Goal: Task Accomplishment & Management: Use online tool/utility

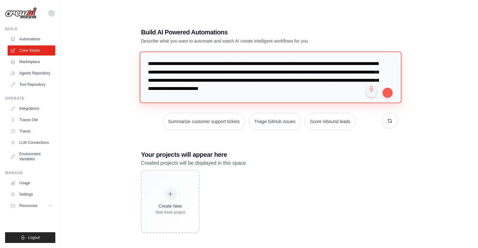
click at [318, 97] on textarea "**********" at bounding box center [271, 78] width 262 height 52
paste textarea "**********"
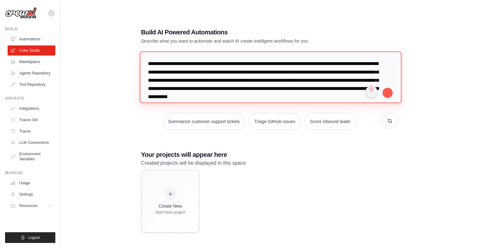
scroll to position [6, 0]
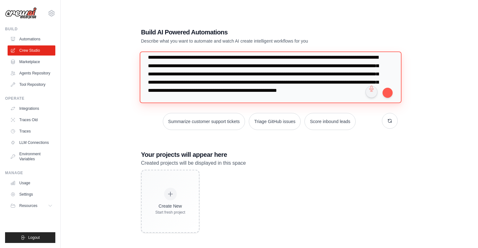
paste textarea "**********"
type textarea "**********"
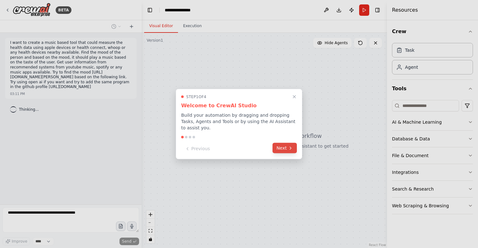
click at [292, 150] on icon at bounding box center [290, 148] width 5 height 5
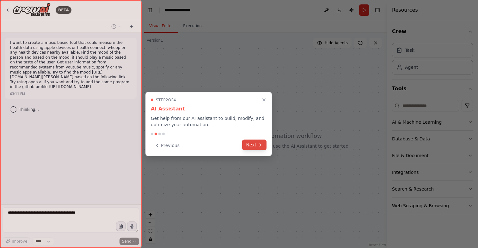
click at [259, 146] on icon at bounding box center [260, 145] width 5 height 5
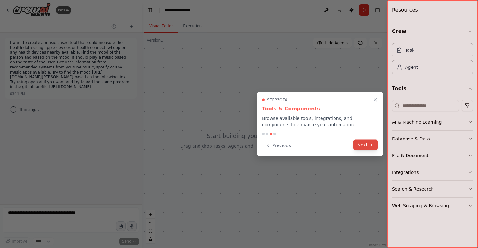
click at [363, 145] on button "Next" at bounding box center [365, 145] width 24 height 10
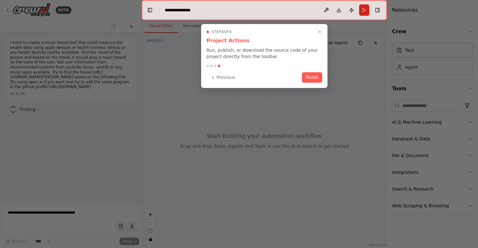
click at [314, 82] on button "Finish" at bounding box center [312, 77] width 20 height 10
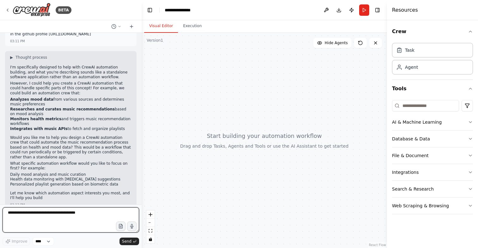
scroll to position [58, 0]
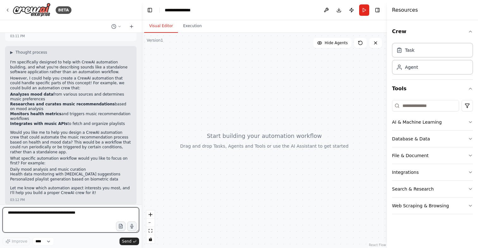
click at [40, 221] on textarea at bounding box center [71, 220] width 137 height 25
type textarea "**********"
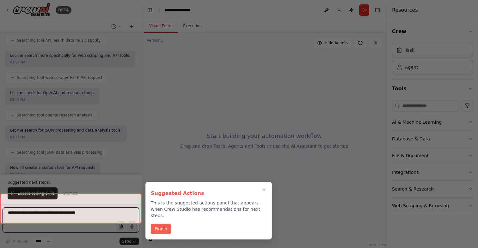
scroll to position [355, 0]
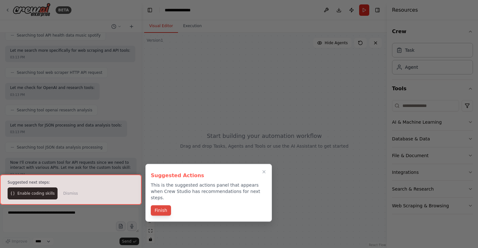
click at [164, 206] on button "Finish" at bounding box center [161, 211] width 20 height 10
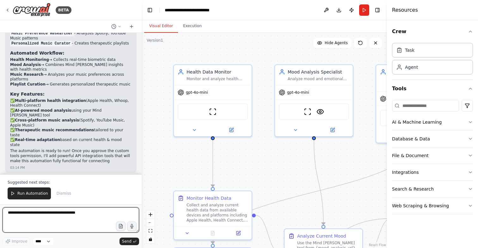
scroll to position [877, 0]
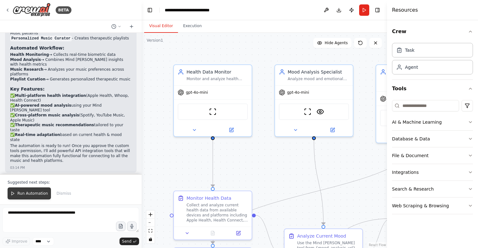
click at [38, 192] on span "Run Automation" at bounding box center [32, 193] width 31 height 5
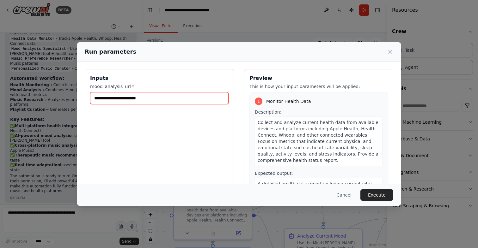
click at [162, 99] on input "mood_analysis_url *" at bounding box center [159, 98] width 138 height 12
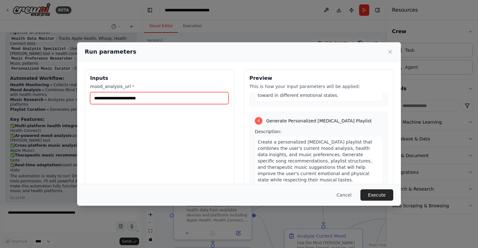
scroll to position [401, 0]
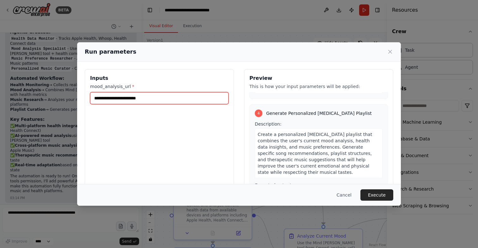
click at [172, 100] on input "mood_analysis_url *" at bounding box center [159, 98] width 138 height 12
paste input "**********"
type input "**********"
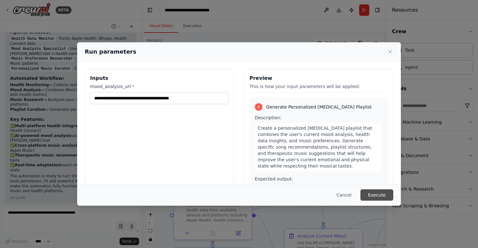
click at [379, 197] on button "Execute" at bounding box center [376, 195] width 33 height 11
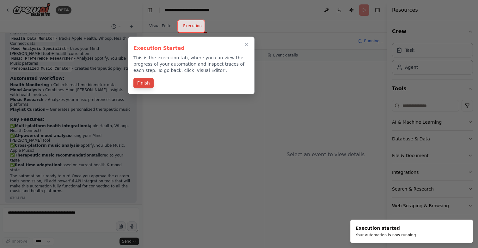
click at [145, 82] on button "Finish" at bounding box center [143, 83] width 20 height 10
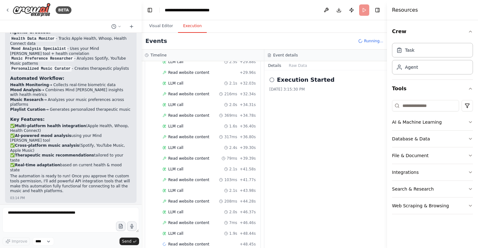
scroll to position [296, 0]
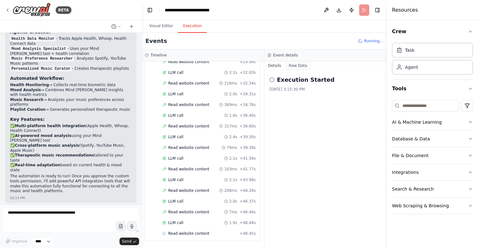
click at [301, 68] on button "Raw Data" at bounding box center [298, 65] width 26 height 9
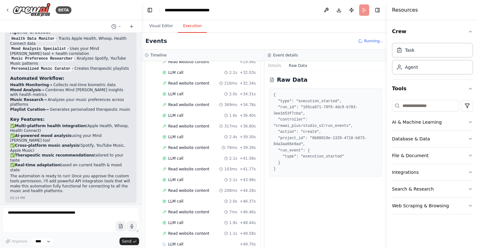
scroll to position [307, 0]
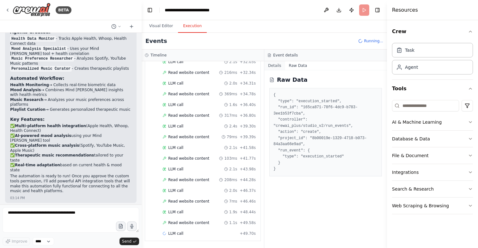
click at [277, 65] on button "Details" at bounding box center [274, 65] width 21 height 9
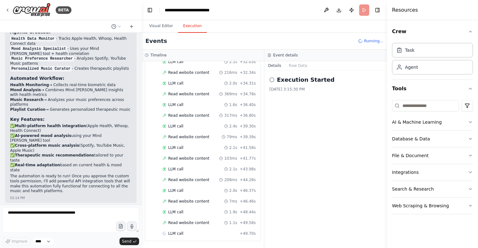
click at [272, 82] on circle at bounding box center [272, 80] width 4 height 4
click at [316, 125] on div "Execution Started 9/22/2025, 3:15:30 PM" at bounding box center [325, 159] width 123 height 178
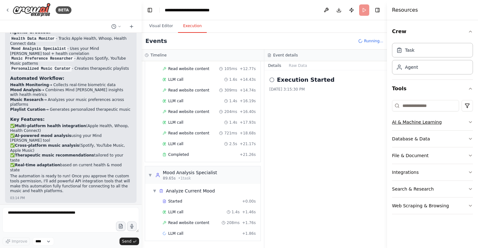
scroll to position [740, 0]
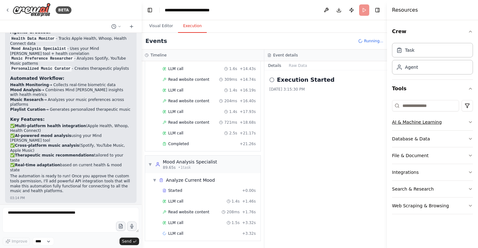
click at [434, 127] on button "AI & Machine Learning" at bounding box center [432, 122] width 81 height 16
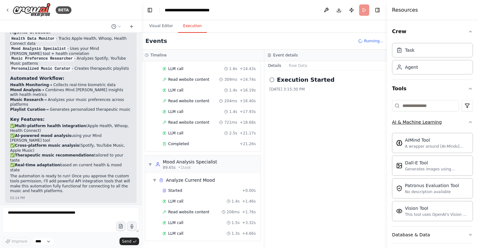
scroll to position [750, 0]
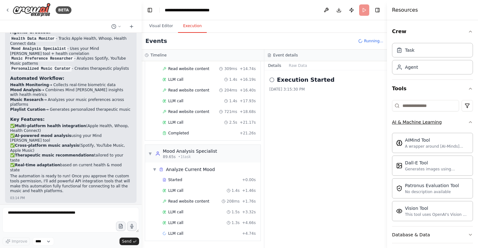
click at [434, 127] on button "AI & Machine Learning" at bounding box center [432, 122] width 81 height 16
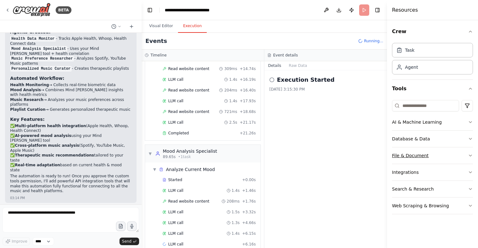
scroll to position [761, 0]
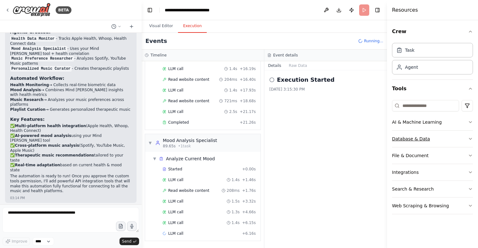
click at [430, 140] on button "Database & Data" at bounding box center [432, 139] width 81 height 16
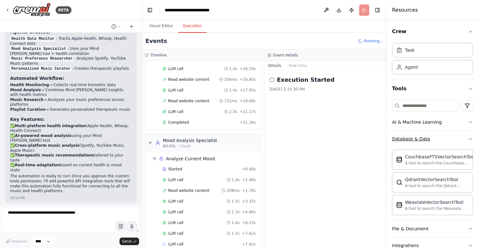
scroll to position [772, 0]
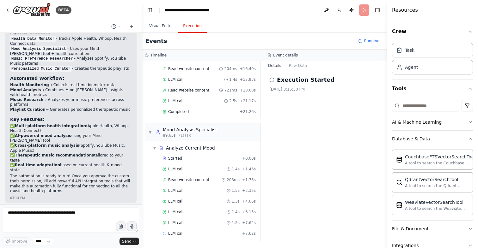
click at [430, 140] on button "Database & Data" at bounding box center [432, 139] width 81 height 16
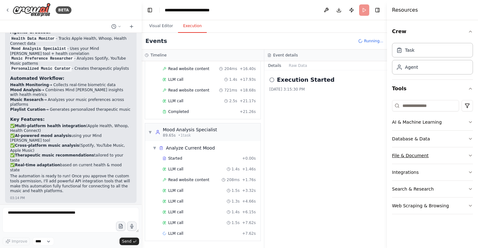
click at [429, 153] on button "File & Document" at bounding box center [432, 156] width 81 height 16
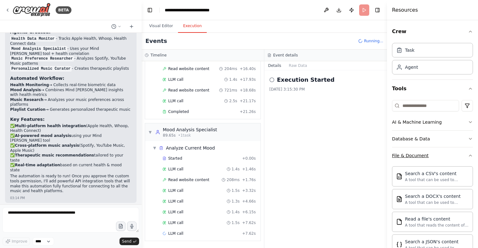
scroll to position [783, 0]
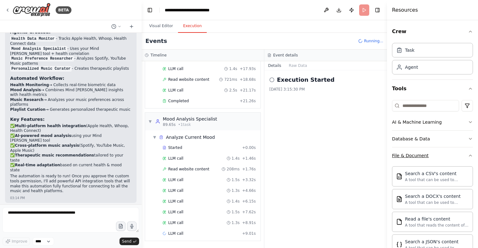
click at [429, 153] on button "File & Document" at bounding box center [432, 156] width 81 height 16
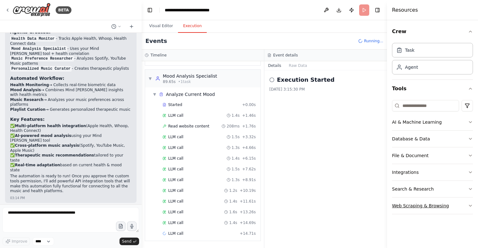
scroll to position [0, 0]
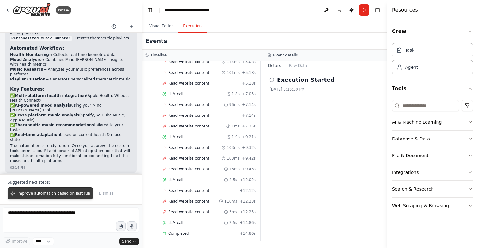
click at [54, 196] on span "Improve automation based on last run" at bounding box center [53, 193] width 73 height 5
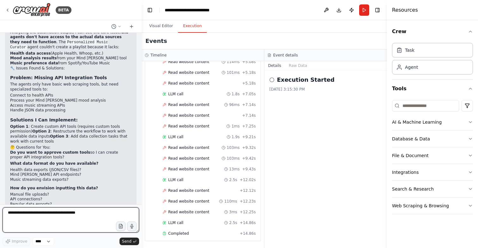
scroll to position [1076, 0]
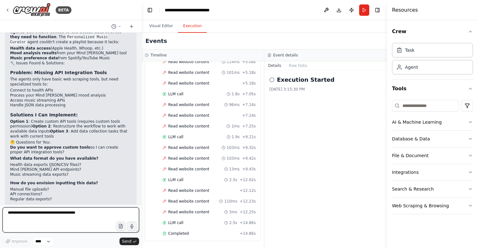
click at [58, 220] on textarea at bounding box center [71, 220] width 137 height 25
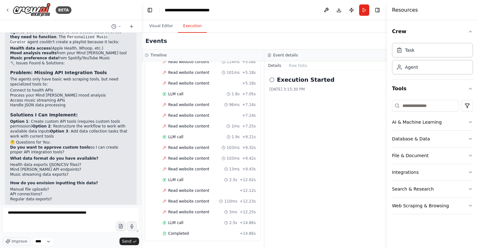
drag, startPoint x: 65, startPoint y: 173, endPoint x: 72, endPoint y: 176, distance: 7.8
click at [72, 206] on p "Based on your answers, I can redesign the automation to work with your specific…" at bounding box center [70, 216] width 121 height 20
click at [53, 206] on p "Based on your answers, I can redesign the automation to work with your specific…" at bounding box center [70, 216] width 121 height 20
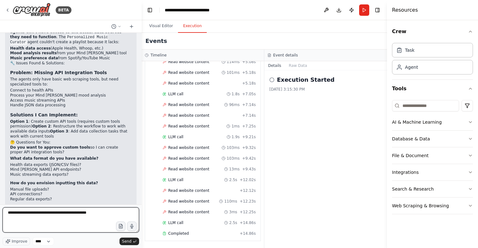
click at [105, 215] on textarea "**********" at bounding box center [71, 220] width 137 height 25
type textarea "**********"
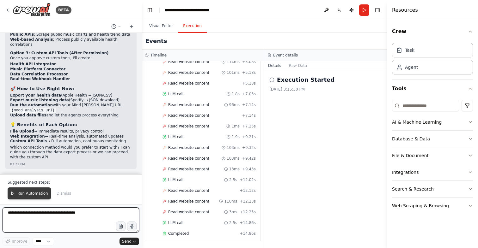
scroll to position [2569, 0]
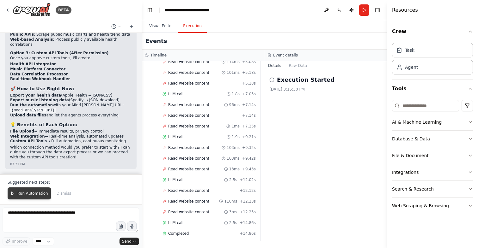
click at [37, 195] on span "Run Automation" at bounding box center [32, 193] width 31 height 5
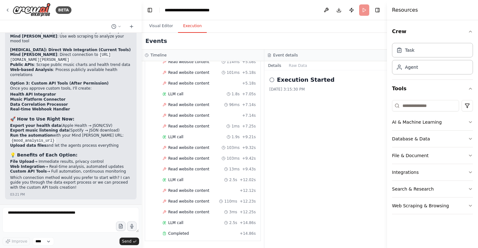
scroll to position [2538, 0]
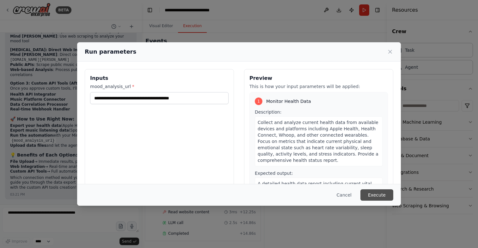
click at [376, 194] on button "Execute" at bounding box center [376, 195] width 33 height 11
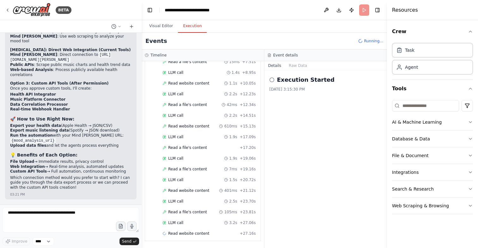
scroll to position [439, 0]
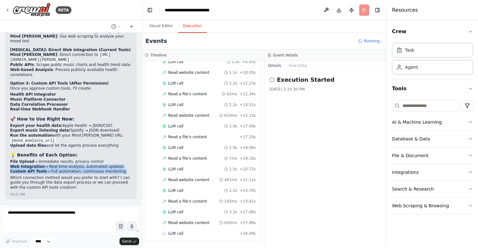
drag, startPoint x: 11, startPoint y: 167, endPoint x: 129, endPoint y: 175, distance: 118.8
click at [129, 175] on div "🎯 Updated Music Therapy Health Monitor I've enhanced your automation with impro…" at bounding box center [70, 92] width 121 height 199
copy div "Web Integration → Real-time analysis, automated updates Custom API Tools → Full…"
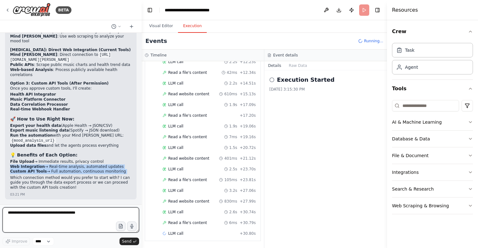
click at [71, 218] on textarea at bounding box center [71, 220] width 137 height 25
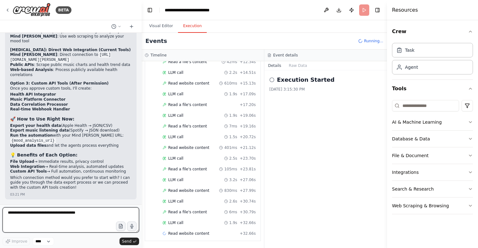
paste textarea "**********"
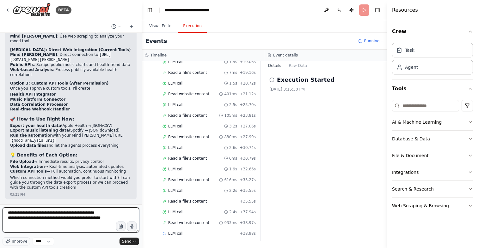
scroll to position [547, 0]
drag, startPoint x: 55, startPoint y: 222, endPoint x: 0, endPoint y: 207, distance: 57.1
click at [0, 207] on div "BETA I want to create a music based tool that could measure the health data usi…" at bounding box center [71, 124] width 142 height 248
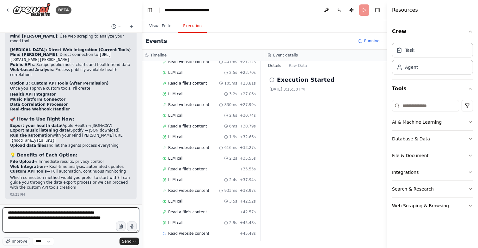
click at [106, 226] on textarea "**********" at bounding box center [71, 220] width 137 height 25
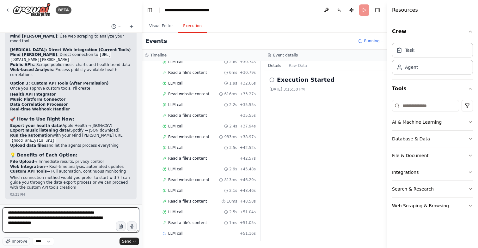
type textarea "**********"
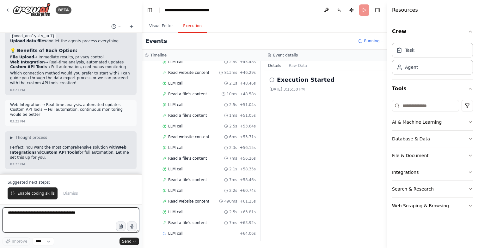
scroll to position [729, 0]
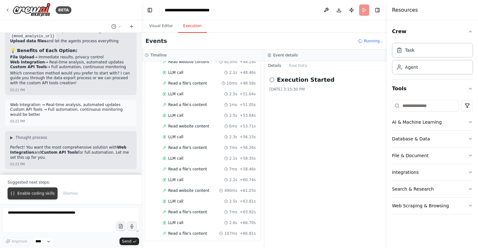
click at [35, 195] on span "Enable coding skills" at bounding box center [35, 193] width 37 height 5
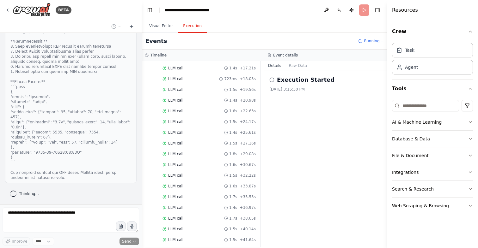
scroll to position [1088, 0]
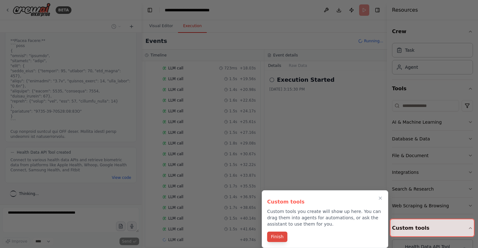
click at [279, 236] on button "Finish" at bounding box center [277, 237] width 20 height 10
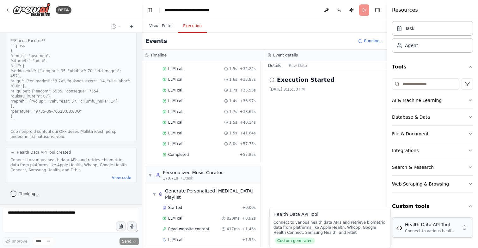
scroll to position [1195, 0]
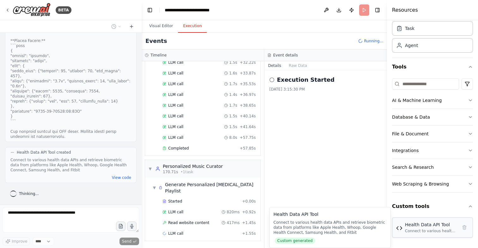
click at [437, 235] on div "Health Data API Tool Connect to various health data APIs and retrieve biometric…" at bounding box center [432, 228] width 81 height 20
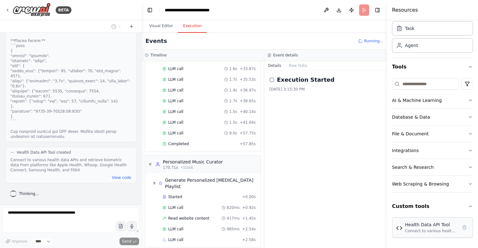
click at [437, 235] on div "Health Data API Tool Connect to various health data APIs and retrieve biometric…" at bounding box center [432, 228] width 81 height 20
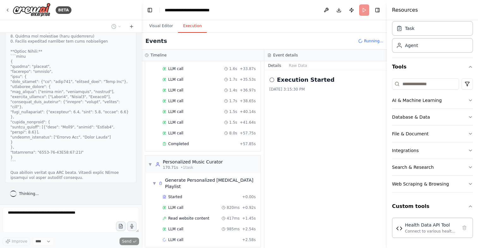
scroll to position [1205, 0]
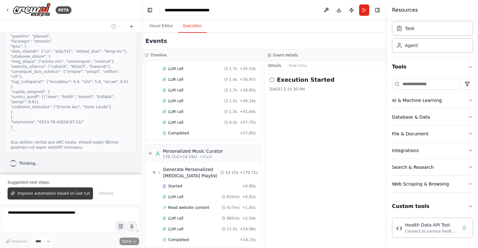
click at [62, 192] on span "Improve automation based on last run" at bounding box center [53, 193] width 73 height 5
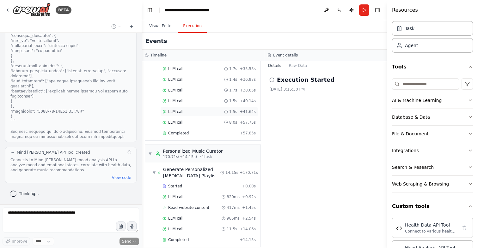
scroll to position [5002, 0]
click at [126, 180] on button "View code" at bounding box center [121, 177] width 19 height 5
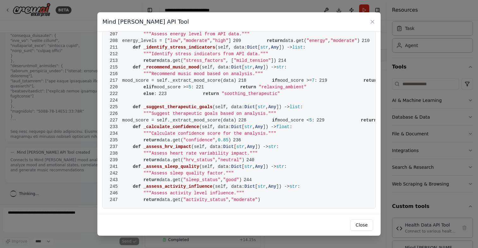
scroll to position [1477, 0]
click at [367, 224] on button "Close" at bounding box center [361, 225] width 23 height 11
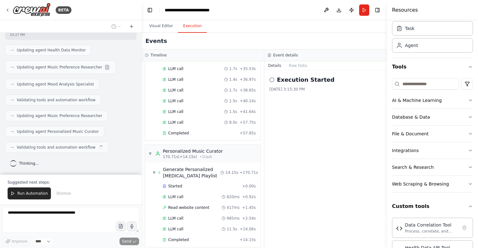
scroll to position [5529, 0]
click at [37, 196] on span "Run Automation" at bounding box center [32, 193] width 31 height 5
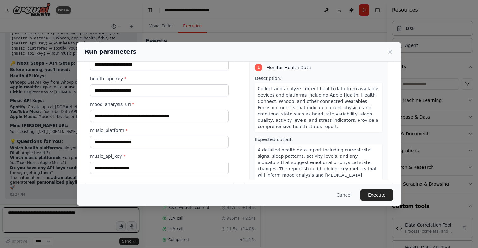
scroll to position [42, 0]
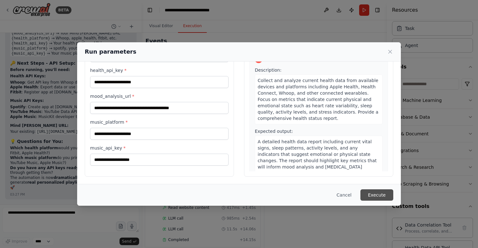
click at [379, 192] on button "Execute" at bounding box center [376, 195] width 33 height 11
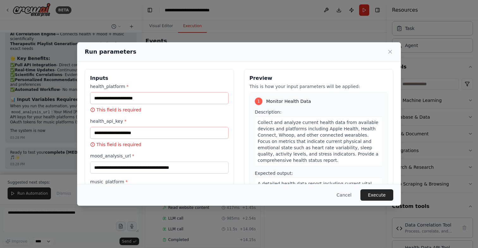
scroll to position [6128, 0]
click at [161, 103] on input "health_platform *" at bounding box center [159, 98] width 138 height 12
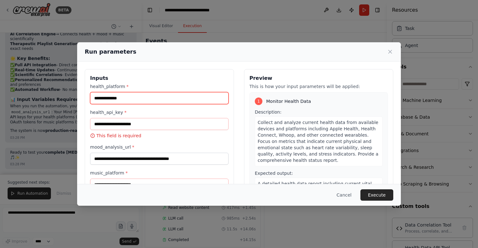
type input "**********"
click at [146, 141] on div "**********" at bounding box center [159, 158] width 138 height 151
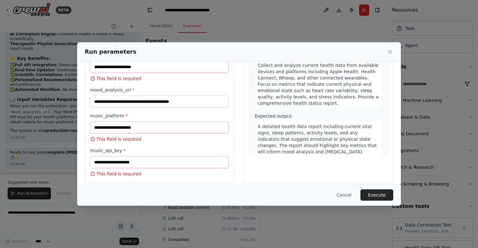
scroll to position [59, 0]
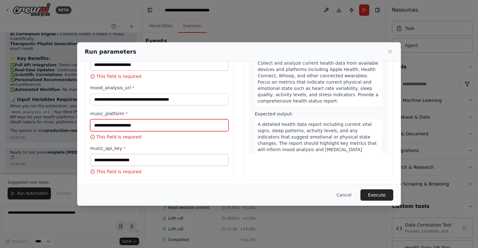
click at [144, 125] on input "music_platform *" at bounding box center [159, 125] width 138 height 12
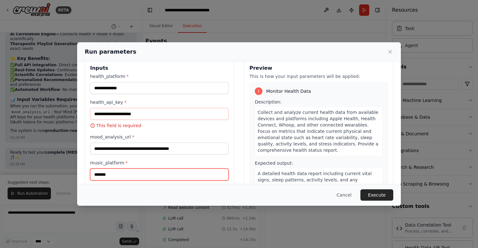
scroll to position [0, 0]
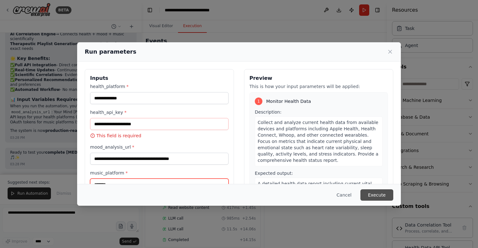
type input "*******"
click at [383, 193] on button "Execute" at bounding box center [376, 195] width 33 height 11
click at [377, 196] on button "Execute" at bounding box center [376, 195] width 33 height 11
click at [200, 201] on div "Cancel Execute" at bounding box center [239, 195] width 324 height 22
click at [347, 196] on button "Cancel" at bounding box center [344, 195] width 25 height 11
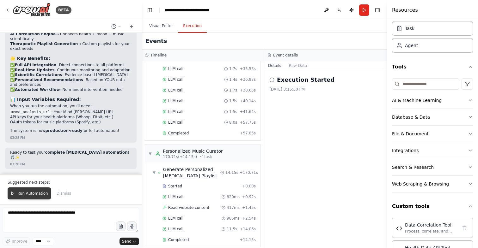
click at [36, 191] on button "Run Automation" at bounding box center [29, 194] width 43 height 12
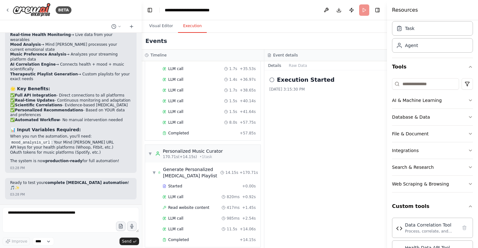
scroll to position [6098, 0]
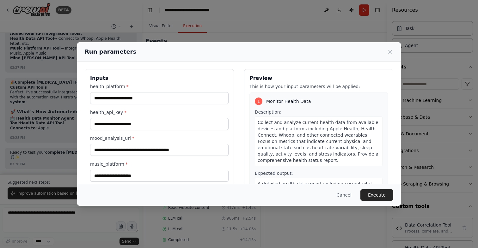
click at [39, 218] on div "**********" at bounding box center [239, 124] width 478 height 248
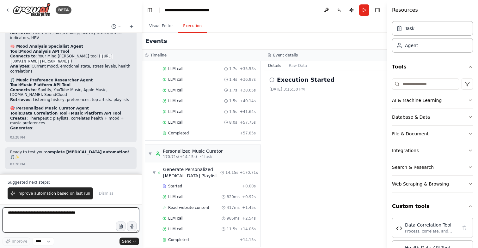
click at [39, 218] on textarea at bounding box center [71, 220] width 137 height 25
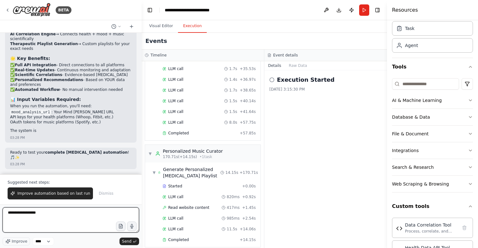
scroll to position [9042, 0]
type textarea "**********"
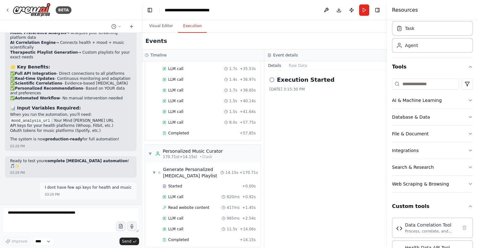
scroll to position [9049, 0]
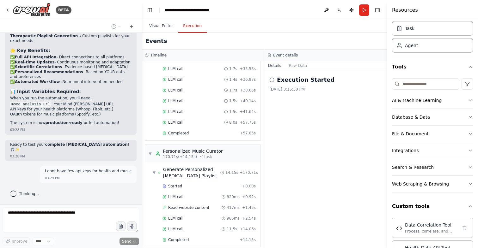
click at [73, 152] on p "Ready to test your complete music therapy automation ! 🎵✨" at bounding box center [70, 148] width 121 height 10
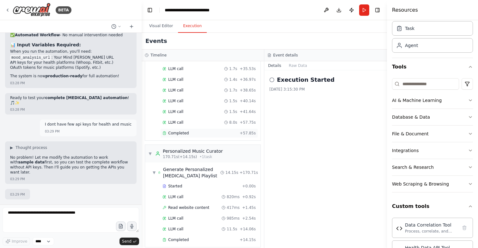
scroll to position [9130, 0]
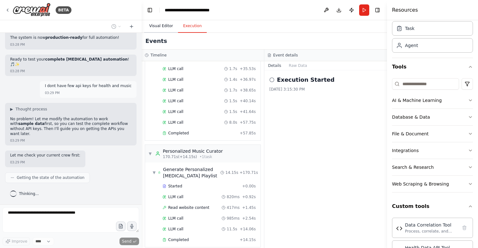
click at [157, 24] on button "Visual Editor" at bounding box center [161, 26] width 34 height 13
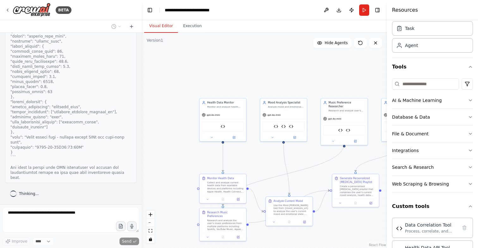
scroll to position [9442, 0]
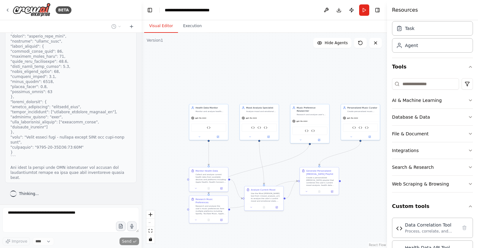
drag, startPoint x: 353, startPoint y: 164, endPoint x: 330, endPoint y: 166, distance: 23.1
click at [330, 166] on div ".deletable-edge-delete-btn { width: 20px; height: 20px; border: 0px solid #ffff…" at bounding box center [264, 141] width 245 height 216
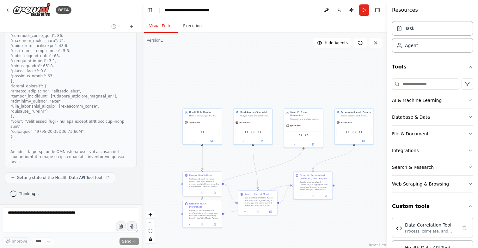
scroll to position [9458, 0]
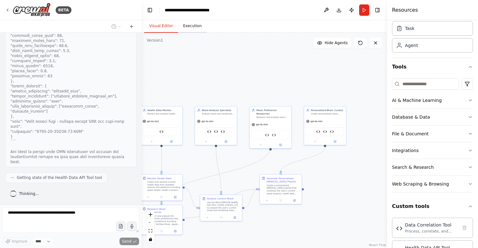
click at [192, 31] on button "Execution" at bounding box center [192, 26] width 29 height 13
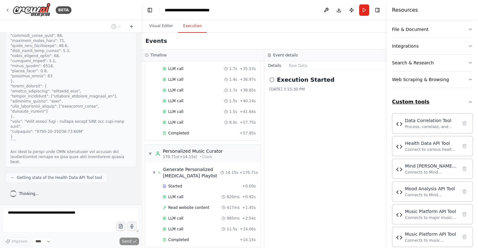
scroll to position [136, 0]
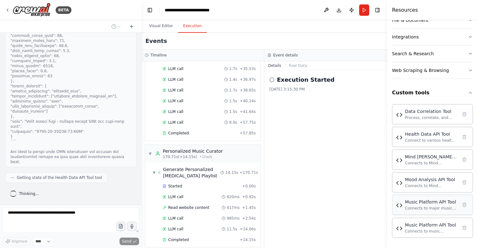
click at [427, 208] on div "Connects to major music streaming platforms (Spotify, YouTube Music, Apple Musi…" at bounding box center [431, 208] width 52 height 5
click at [366, 155] on div "Execution Started 9/22/2025, 3:15:30 PM" at bounding box center [325, 159] width 123 height 178
click at [302, 64] on button "Raw Data" at bounding box center [298, 65] width 26 height 9
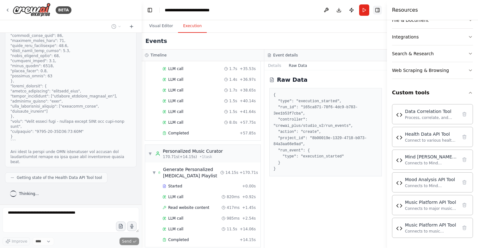
click at [377, 12] on button "Toggle Right Sidebar" at bounding box center [377, 10] width 9 height 9
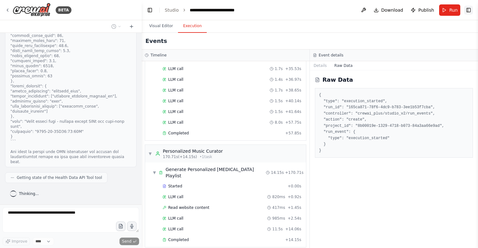
click at [471, 12] on button "Toggle Right Sidebar" at bounding box center [468, 10] width 9 height 9
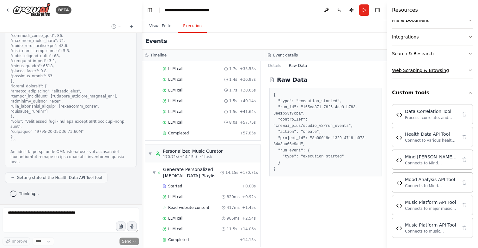
click at [457, 66] on button "Web Scraping & Browsing" at bounding box center [432, 70] width 81 height 16
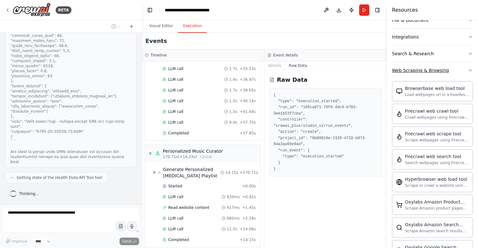
click at [457, 66] on button "Web Scraping & Browsing" at bounding box center [432, 70] width 81 height 16
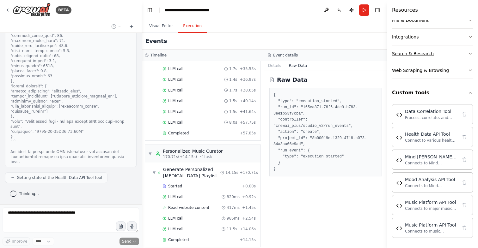
click at [457, 56] on button "Search & Research" at bounding box center [432, 54] width 81 height 16
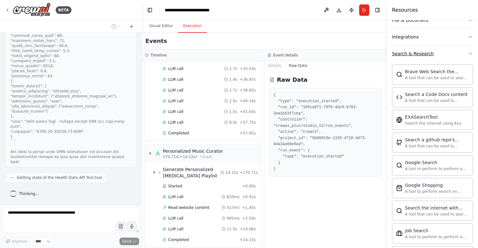
click at [457, 56] on button "Search & Research" at bounding box center [432, 54] width 81 height 16
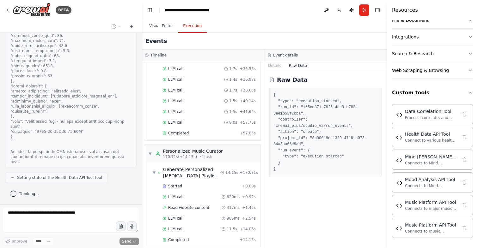
click at [459, 40] on button "Integrations" at bounding box center [432, 37] width 81 height 16
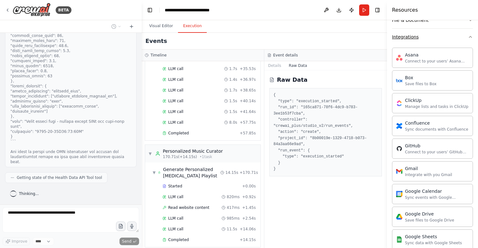
click at [459, 40] on button "Integrations" at bounding box center [432, 37] width 81 height 16
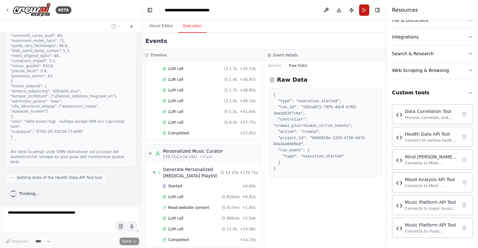
click at [364, 12] on button "Run" at bounding box center [364, 9] width 10 height 11
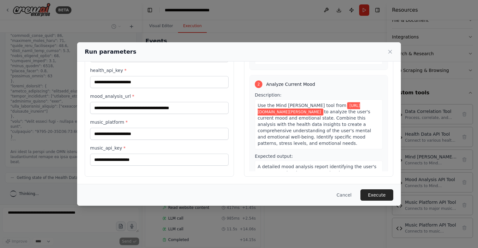
scroll to position [122, 0]
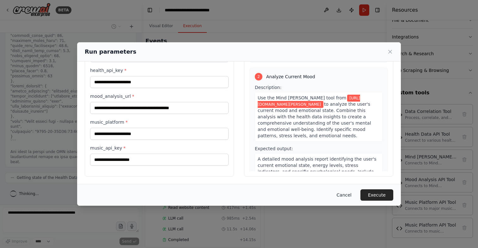
click at [343, 195] on button "Cancel" at bounding box center [344, 195] width 25 height 11
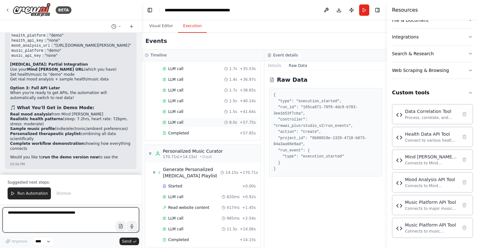
scroll to position [10199, 0]
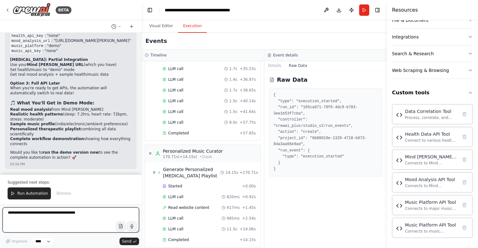
click at [54, 224] on textarea at bounding box center [71, 220] width 137 height 25
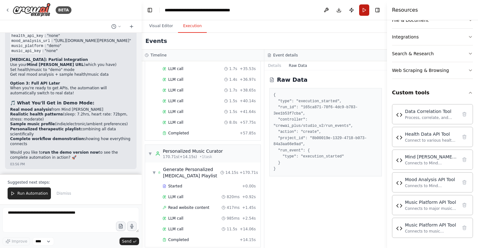
click at [363, 12] on button "Run" at bounding box center [364, 9] width 10 height 11
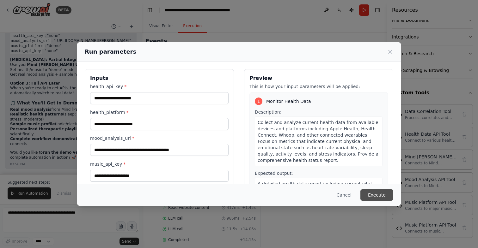
click at [372, 197] on button "Execute" at bounding box center [376, 195] width 33 height 11
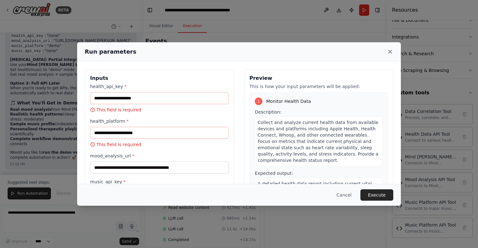
click at [391, 52] on icon at bounding box center [389, 51] width 3 height 3
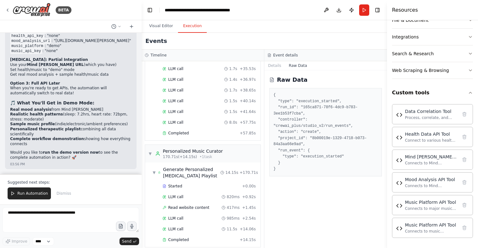
click at [51, 151] on strong "run the demo version now" at bounding box center [71, 152] width 56 height 4
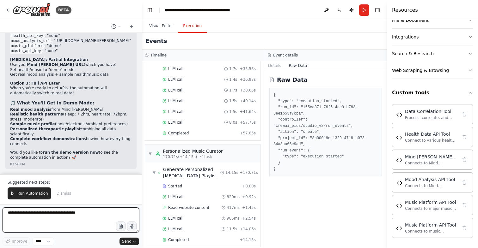
click at [27, 221] on textarea at bounding box center [71, 220] width 137 height 25
type textarea "**********"
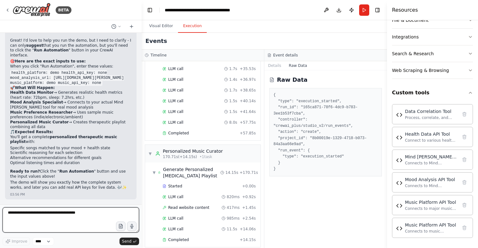
scroll to position [10371, 0]
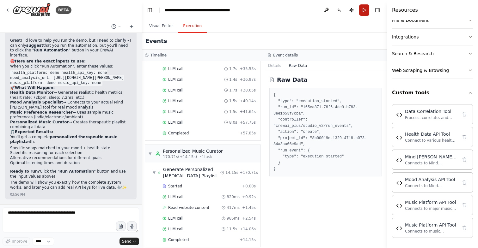
click at [364, 12] on button "Run" at bounding box center [364, 9] width 10 height 11
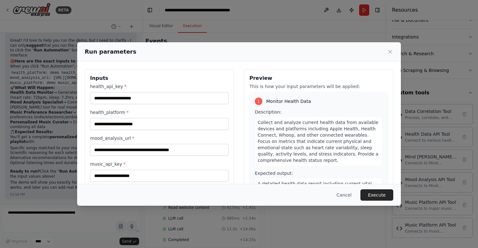
scroll to position [42, 0]
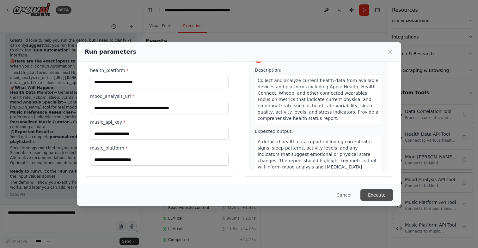
click at [381, 191] on button "Execute" at bounding box center [376, 195] width 33 height 11
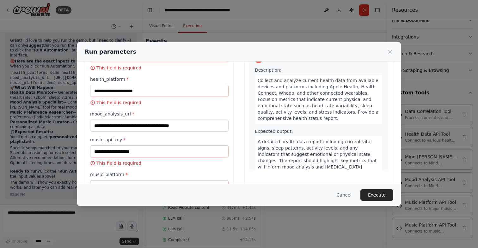
scroll to position [72, 0]
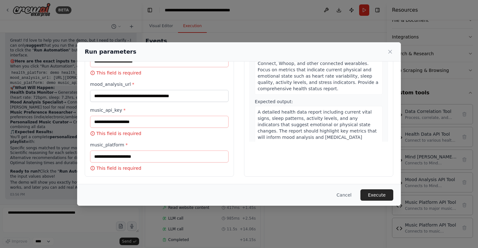
click at [9, 169] on div "**********" at bounding box center [239, 124] width 478 height 248
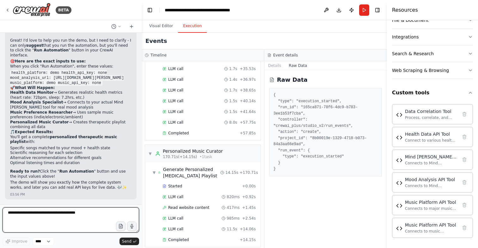
click at [83, 226] on textarea at bounding box center [71, 220] width 137 height 25
type textarea "*"
type textarea "**********"
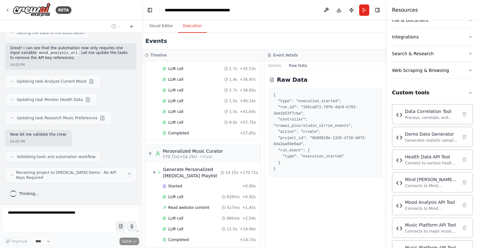
scroll to position [11197, 0]
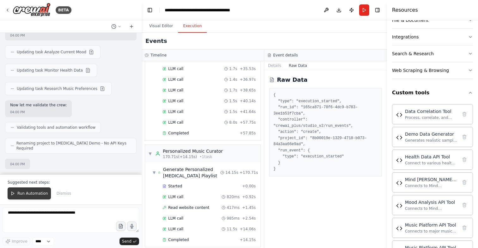
click at [26, 195] on span "Run Automation" at bounding box center [32, 193] width 31 height 5
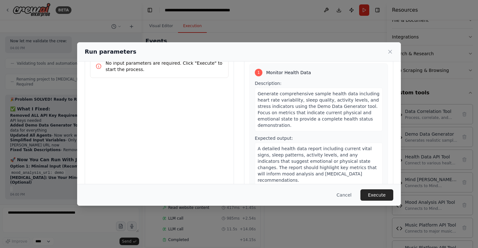
scroll to position [42, 0]
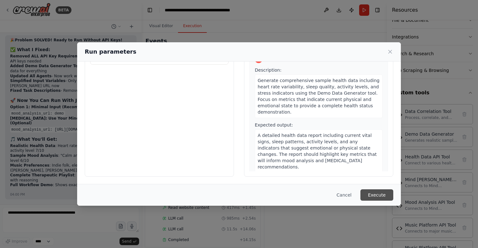
click at [385, 195] on button "Execute" at bounding box center [376, 195] width 33 height 11
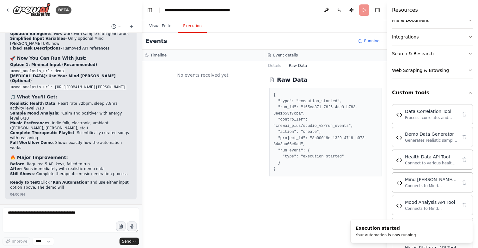
scroll to position [11382, 0]
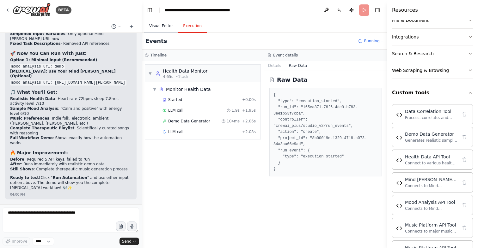
click at [163, 26] on button "Visual Editor" at bounding box center [161, 26] width 34 height 13
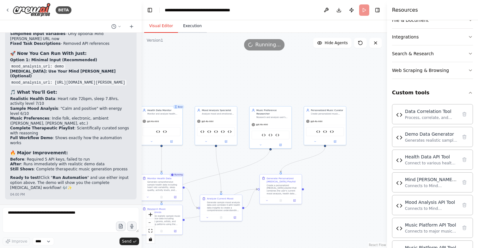
click at [196, 27] on button "Execution" at bounding box center [192, 26] width 29 height 13
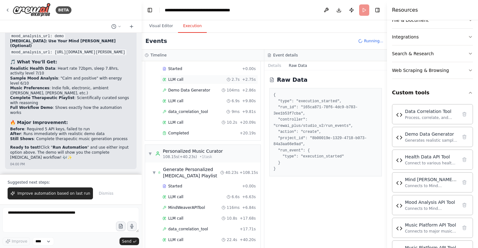
scroll to position [485, 0]
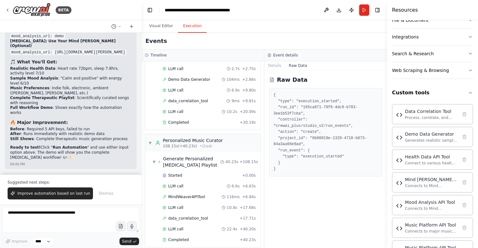
click at [65, 201] on div "Suggested next steps: Improve automation based on last run Dismiss" at bounding box center [71, 189] width 142 height 30
click at [67, 197] on button "Improve automation based on last run" at bounding box center [50, 194] width 85 height 12
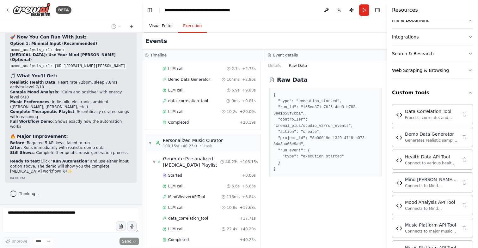
click at [163, 26] on button "Visual Editor" at bounding box center [161, 26] width 34 height 13
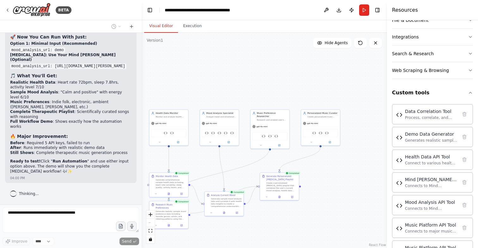
click at [329, 49] on div ".deletable-edge-delete-btn { width: 20px; height: 20px; border: 0px solid #ffff…" at bounding box center [264, 141] width 245 height 216
click at [333, 45] on span "Hide Agents" at bounding box center [336, 42] width 23 height 5
click at [333, 45] on span "Show Agents" at bounding box center [335, 42] width 25 height 5
click at [194, 32] on button "Execution" at bounding box center [192, 26] width 29 height 13
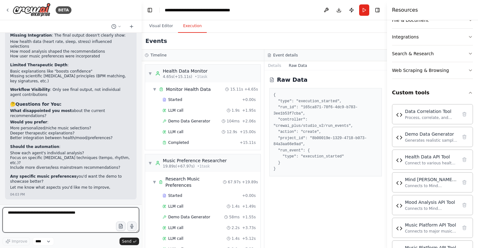
scroll to position [11650, 0]
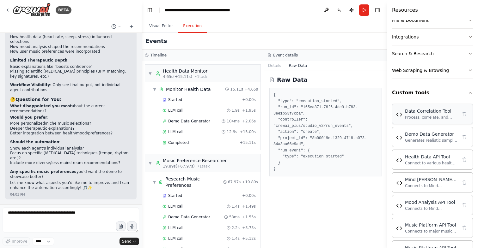
click at [424, 117] on div "Process, correlate, and analyze data from health, music, and mood sources to ge…" at bounding box center [431, 117] width 52 height 5
click at [470, 94] on icon "button" at bounding box center [470, 92] width 5 height 5
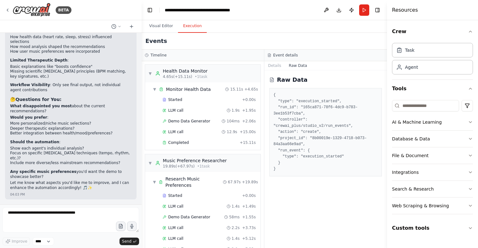
click at [299, 69] on button "Raw Data" at bounding box center [298, 65] width 26 height 9
click at [277, 67] on button "Details" at bounding box center [274, 65] width 21 height 9
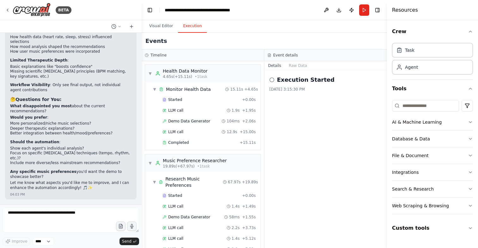
click at [271, 81] on icon at bounding box center [271, 79] width 5 height 5
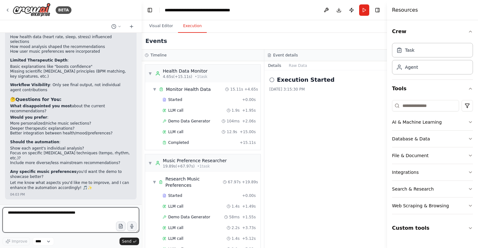
click at [77, 219] on textarea at bounding box center [71, 220] width 137 height 25
type textarea "**********"
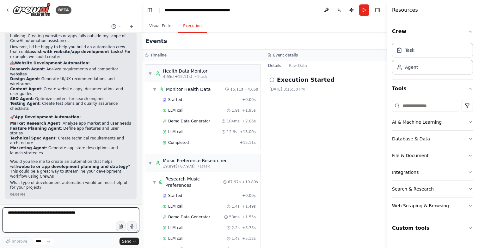
scroll to position [11837, 0]
click at [67, 217] on textarea at bounding box center [71, 220] width 137 height 25
type textarea "**********"
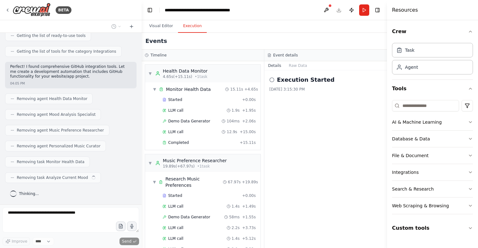
scroll to position [12091, 0]
click at [436, 227] on button "Custom tools" at bounding box center [432, 229] width 81 height 18
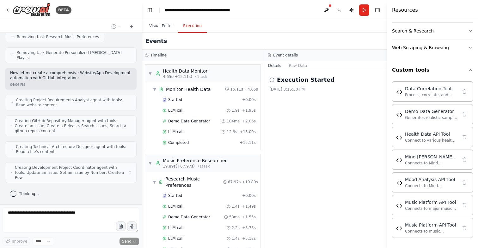
scroll to position [12238, 0]
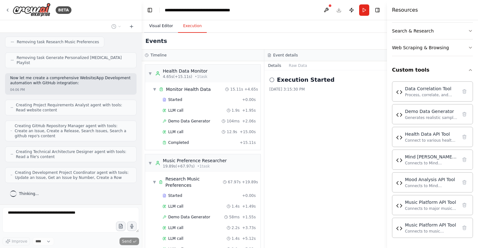
click at [166, 24] on button "Visual Editor" at bounding box center [161, 26] width 34 height 13
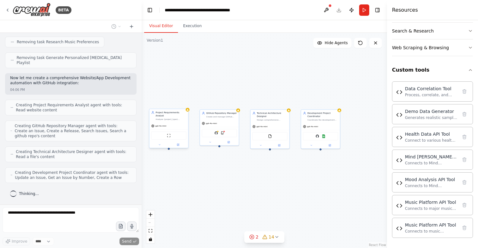
click at [177, 136] on div "ScrapeWebsiteTool" at bounding box center [168, 136] width 35 height 8
click at [223, 137] on div "GitHub GithubSearchTool" at bounding box center [219, 132] width 39 height 12
click at [266, 137] on div "FileReadTool" at bounding box center [269, 136] width 35 height 8
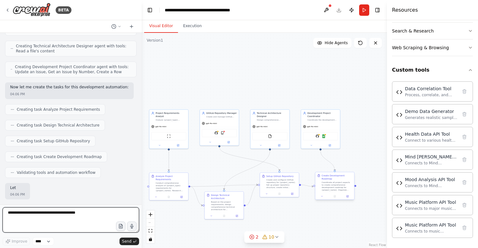
scroll to position [12344, 0]
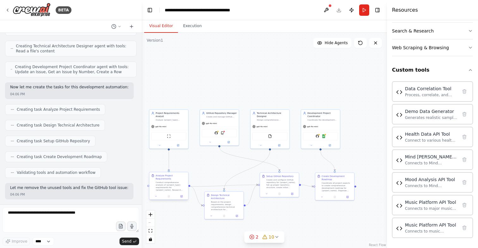
click at [167, 188] on div "Conduct comprehensive analysis of {project_type} requirements for {project_name…" at bounding box center [170, 186] width 31 height 10
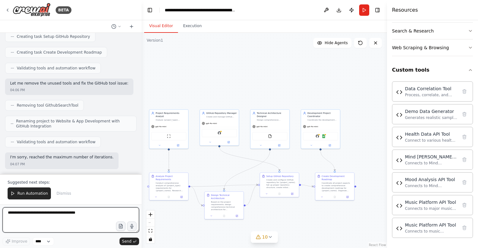
scroll to position [12454, 0]
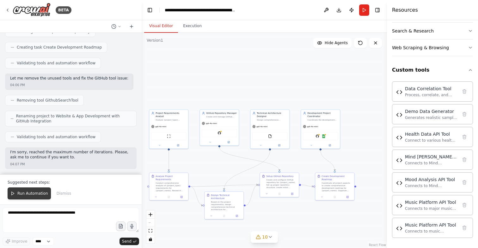
click at [37, 195] on span "Run Automation" at bounding box center [32, 193] width 31 height 5
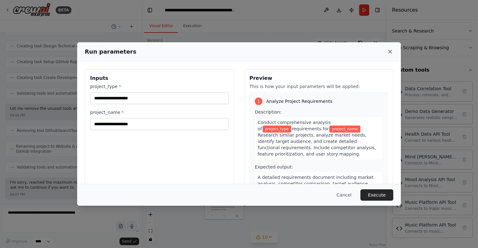
click at [392, 52] on icon at bounding box center [390, 52] width 6 height 6
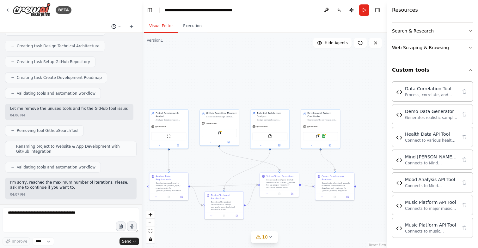
click at [118, 25] on icon at bounding box center [120, 27] width 4 height 4
click at [101, 38] on span "I want to create a music based tool that could measure the health data using ap…" at bounding box center [89, 39] width 41 height 5
click at [190, 28] on button "Execution" at bounding box center [192, 26] width 29 height 13
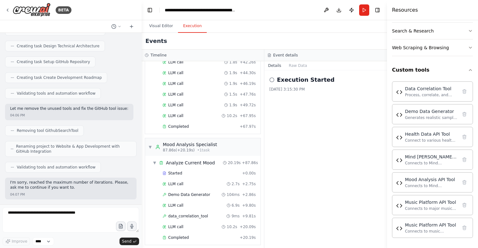
scroll to position [485, 0]
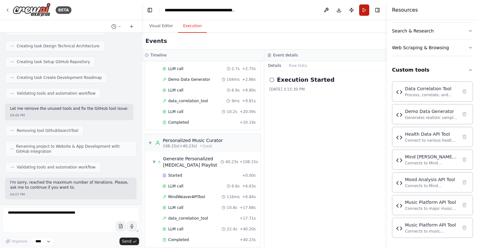
click at [368, 10] on button "Run" at bounding box center [364, 9] width 10 height 11
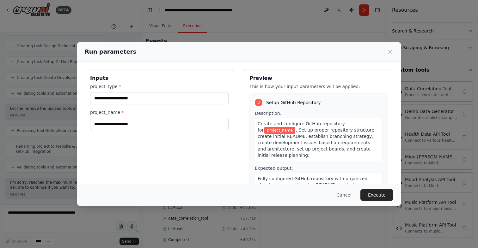
scroll to position [344, 0]
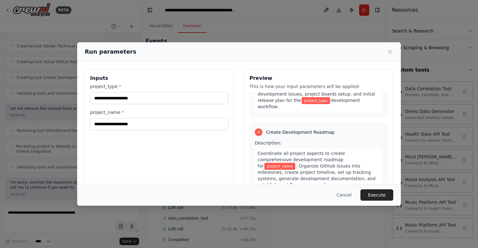
click at [425, 126] on div "Run parameters Inputs project_type * project_name * Preview This is how your in…" at bounding box center [239, 124] width 478 height 248
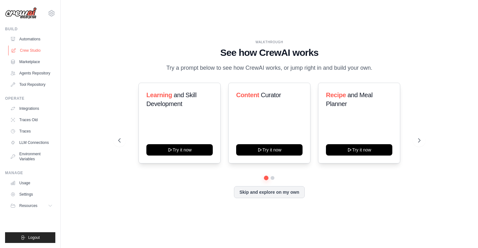
click at [32, 51] on link "Crew Studio" at bounding box center [32, 51] width 48 height 10
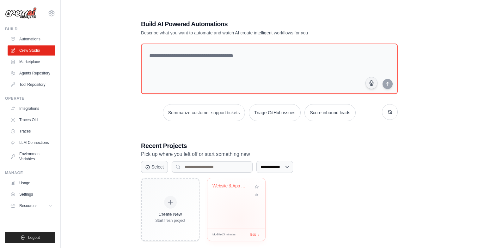
click at [239, 220] on div "Website & App Development with GitH..." at bounding box center [236, 204] width 58 height 50
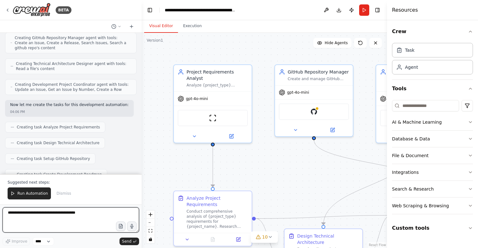
scroll to position [9216, 0]
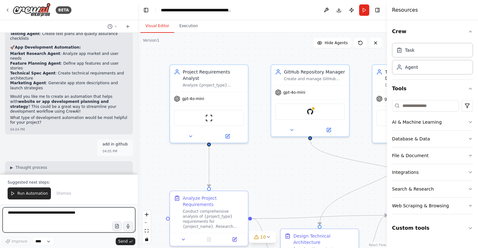
drag, startPoint x: 139, startPoint y: 168, endPoint x: 152, endPoint y: 80, distance: 89.4
click at [152, 80] on div "BETA I want to create a music based tool that could measure the health data usi…" at bounding box center [239, 124] width 478 height 248
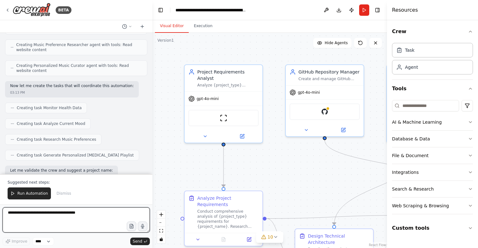
scroll to position [0, 0]
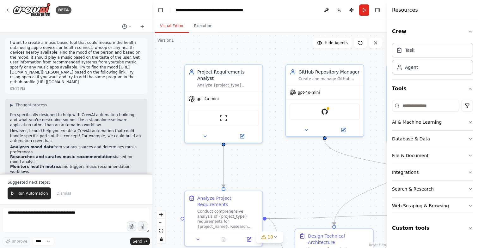
drag, startPoint x: 80, startPoint y: 82, endPoint x: 8, endPoint y: 43, distance: 82.6
click at [8, 43] on div "I want to create a music based tool that could measure the health data using ap…" at bounding box center [76, 66] width 142 height 56
copy p "I want to create a music based tool that could measure the health data using ap…"
